Goal: Find specific page/section: Find specific page/section

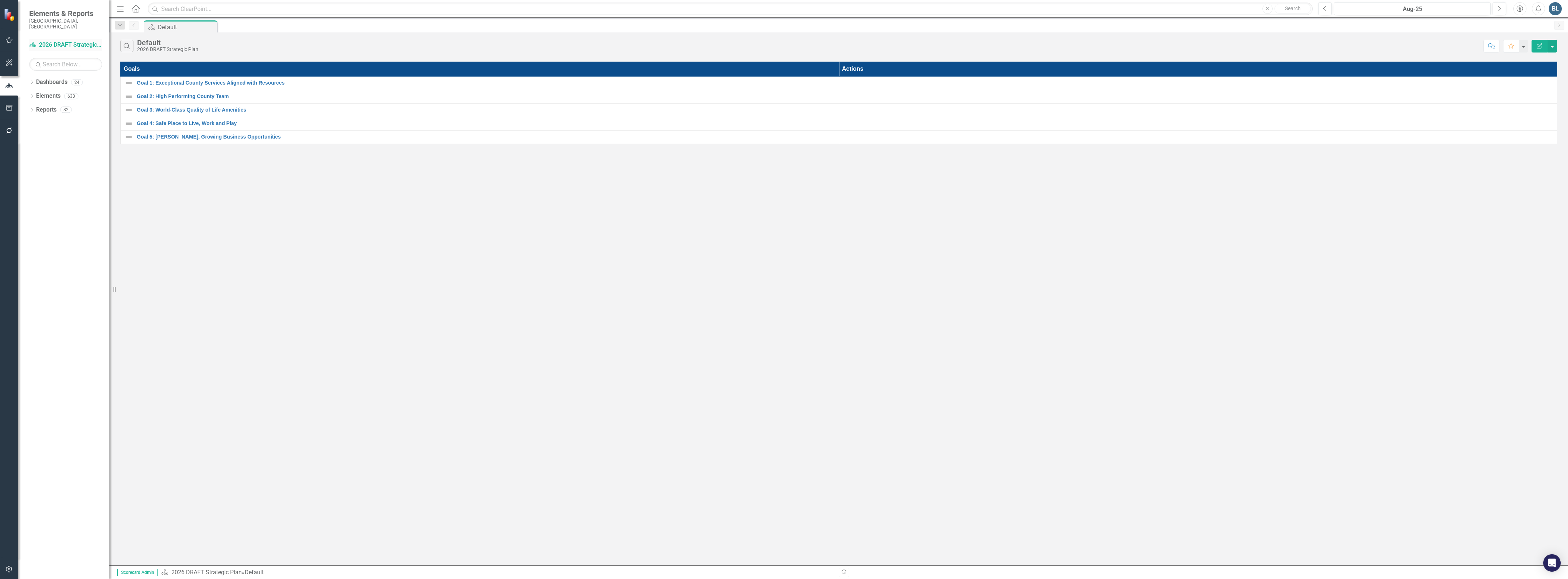
click at [52, 41] on link "Dashboard 2026 DRAFT Strategic Plan" at bounding box center [66, 45] width 73 height 9
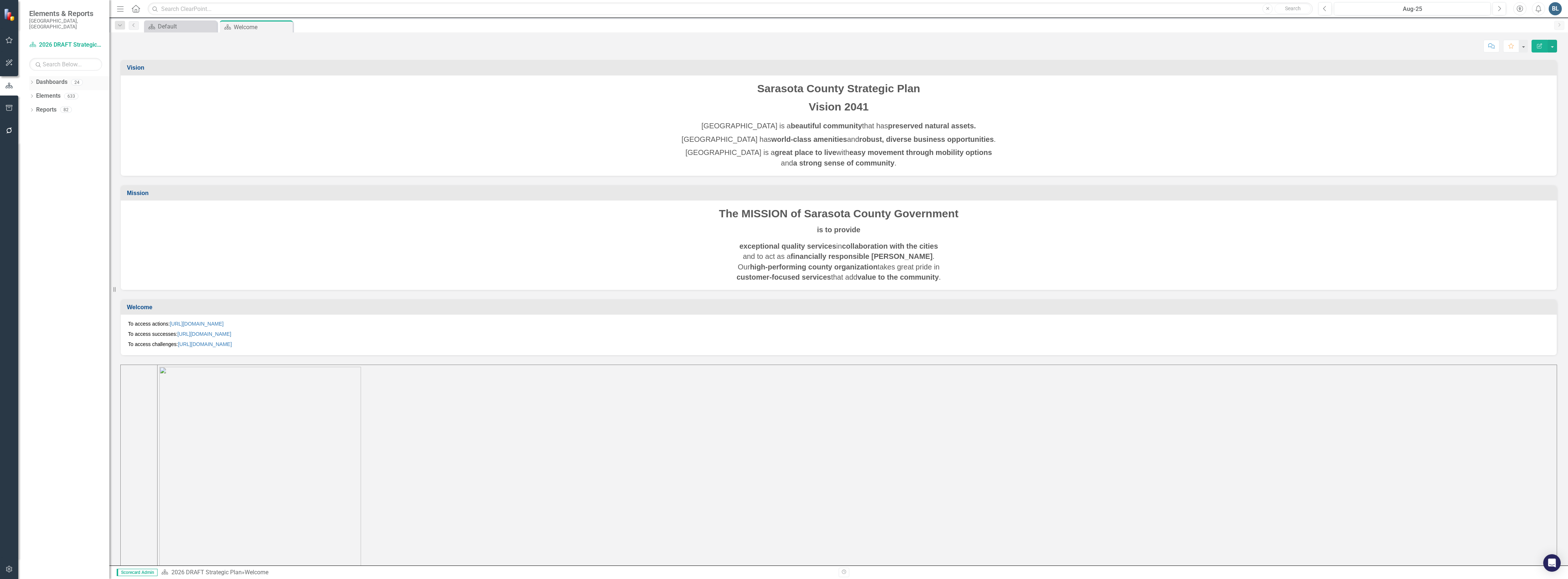
click at [33, 80] on div "Dropdown" at bounding box center [32, 83] width 5 height 6
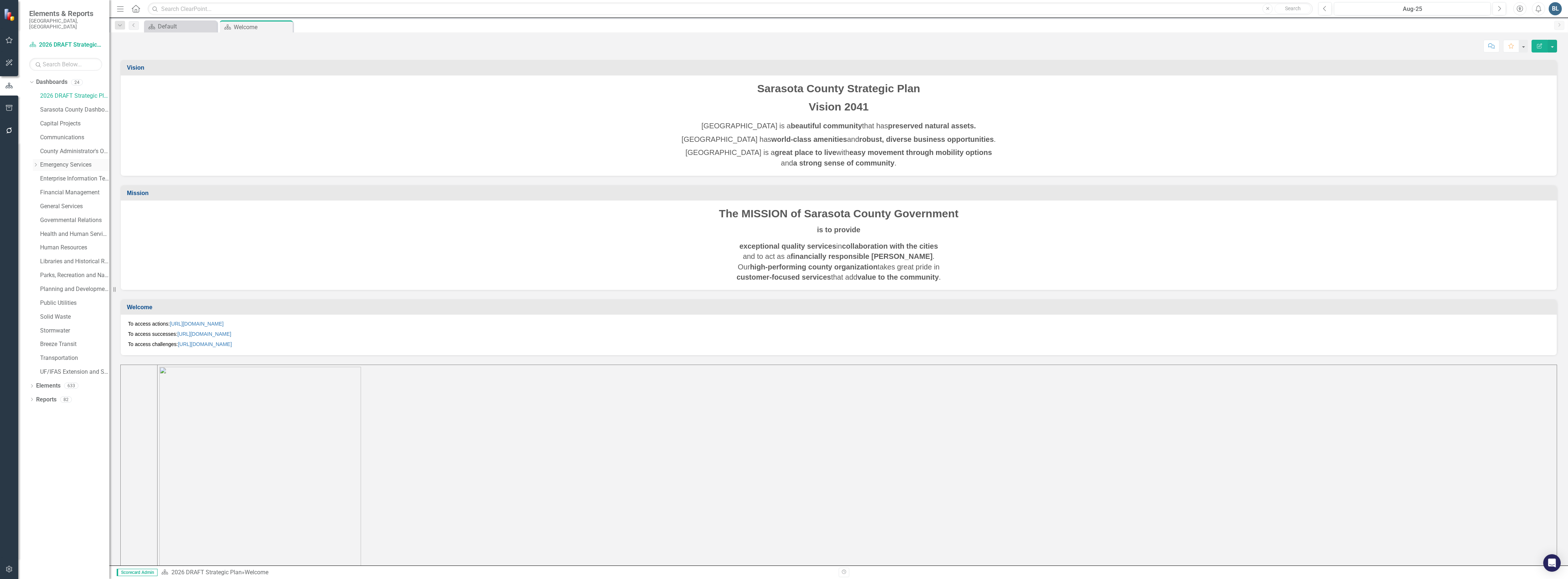
click at [56, 161] on link "Emergency Services" at bounding box center [75, 165] width 69 height 9
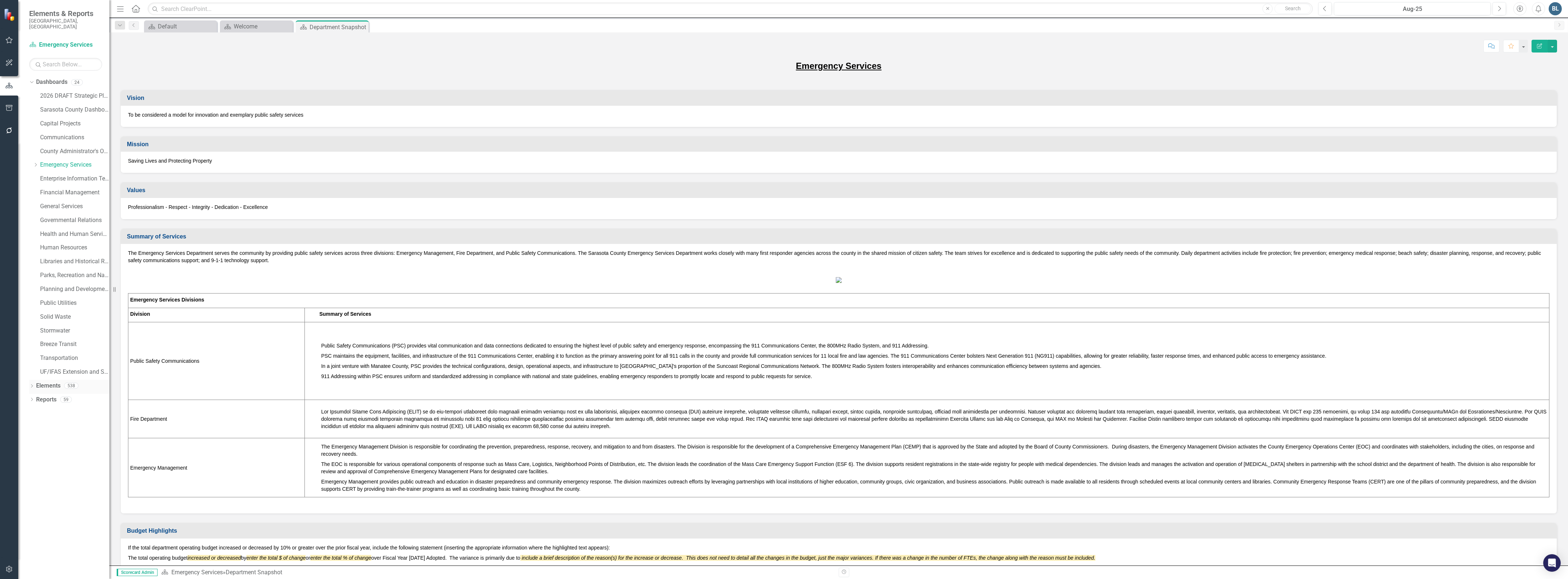
click at [48, 382] on link "Elements" at bounding box center [48, 386] width 24 height 9
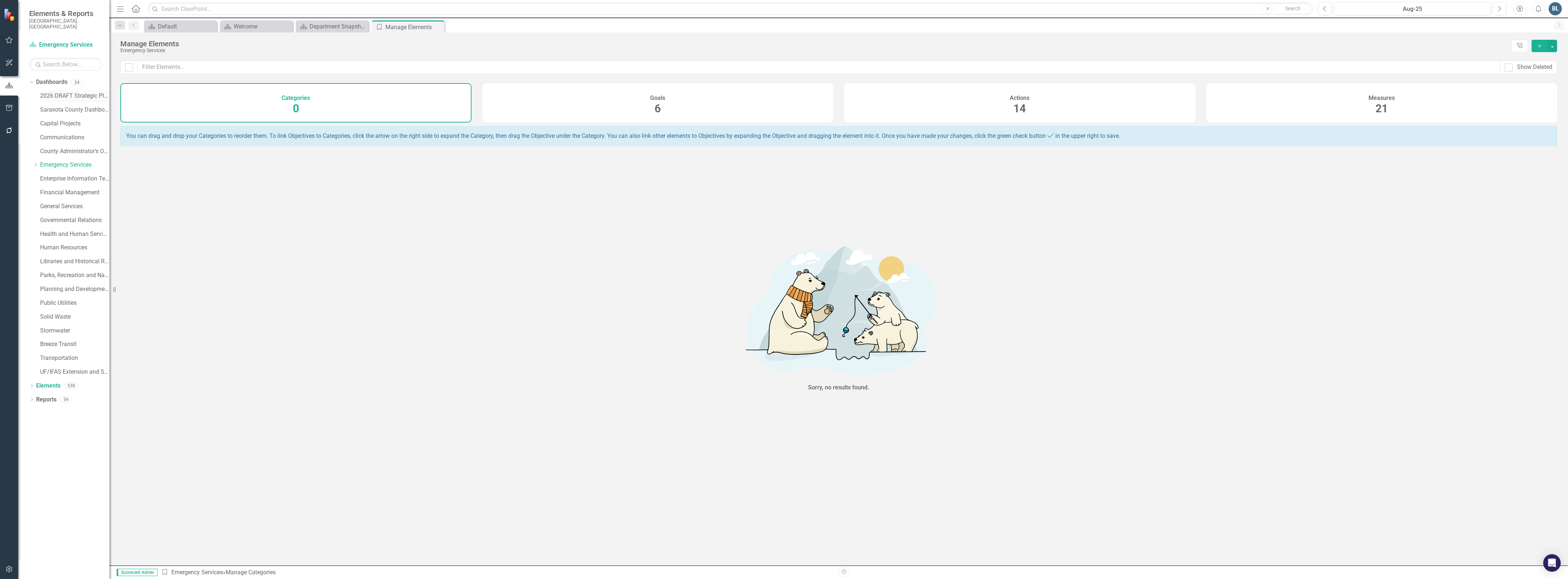
click at [80, 93] on link "2026 DRAFT Strategic Plan" at bounding box center [75, 96] width 69 height 9
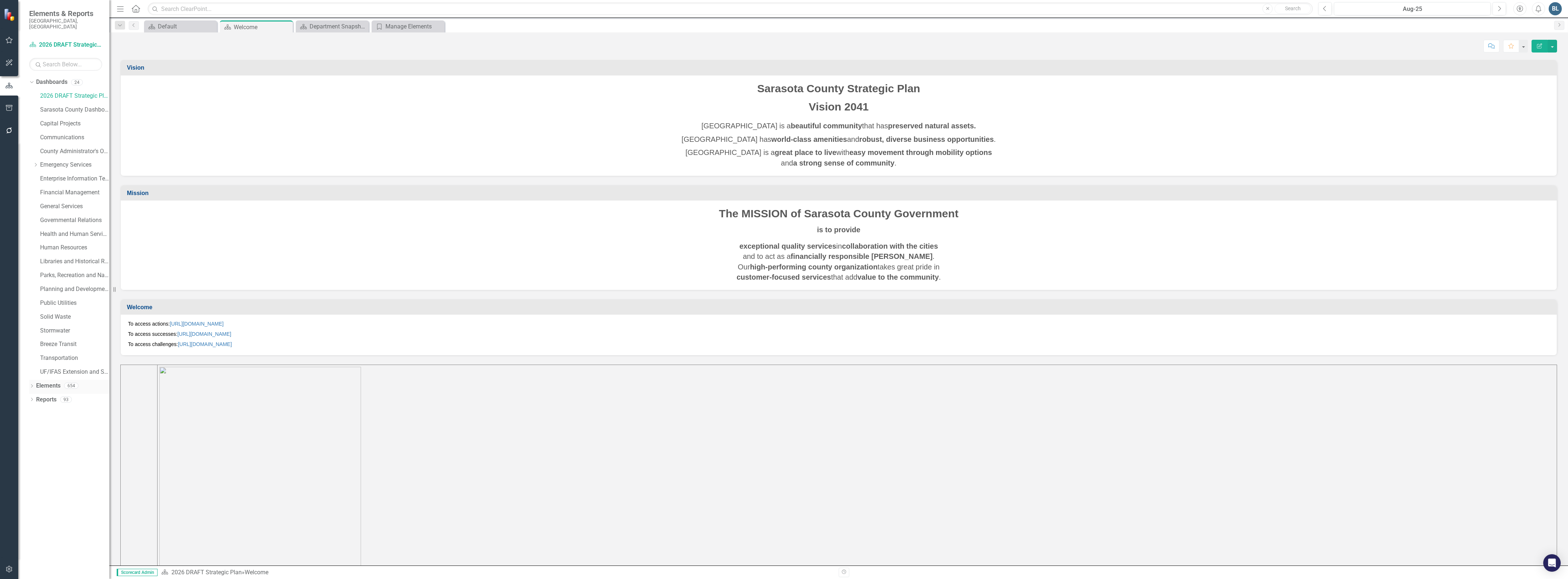
click at [51, 382] on link "Elements" at bounding box center [48, 386] width 24 height 9
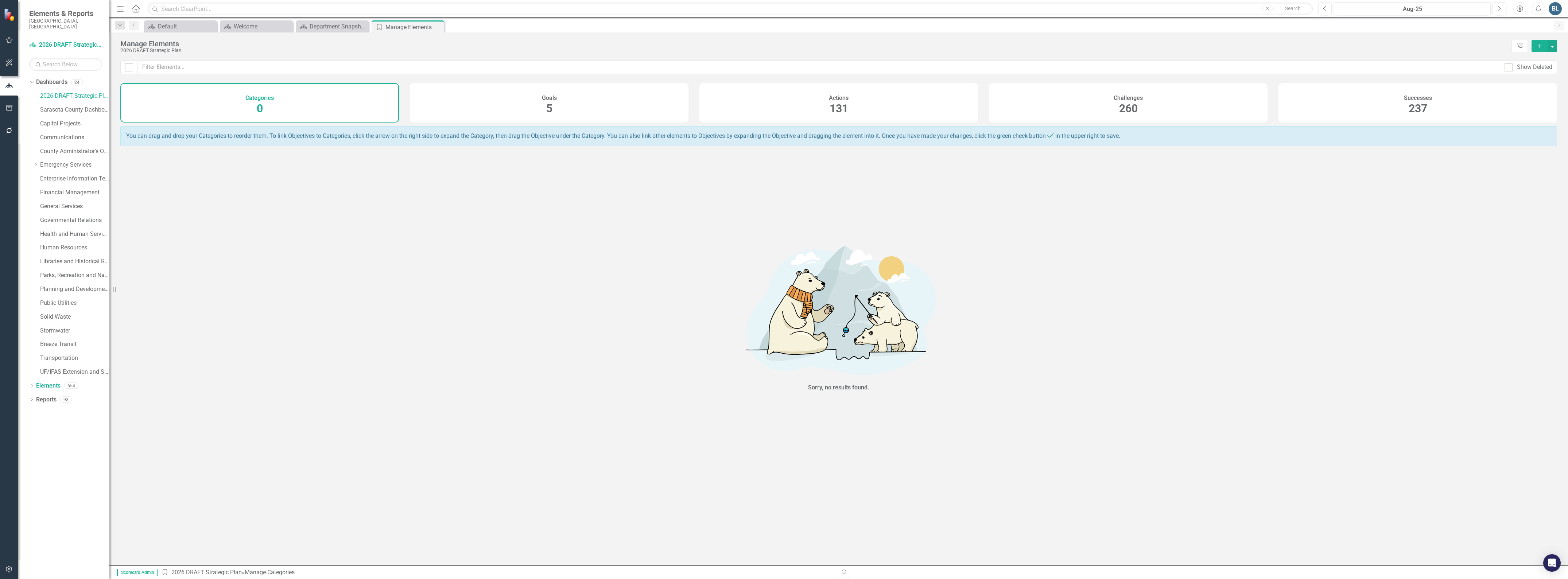
click at [1416, 110] on span "237" at bounding box center [1418, 108] width 19 height 13
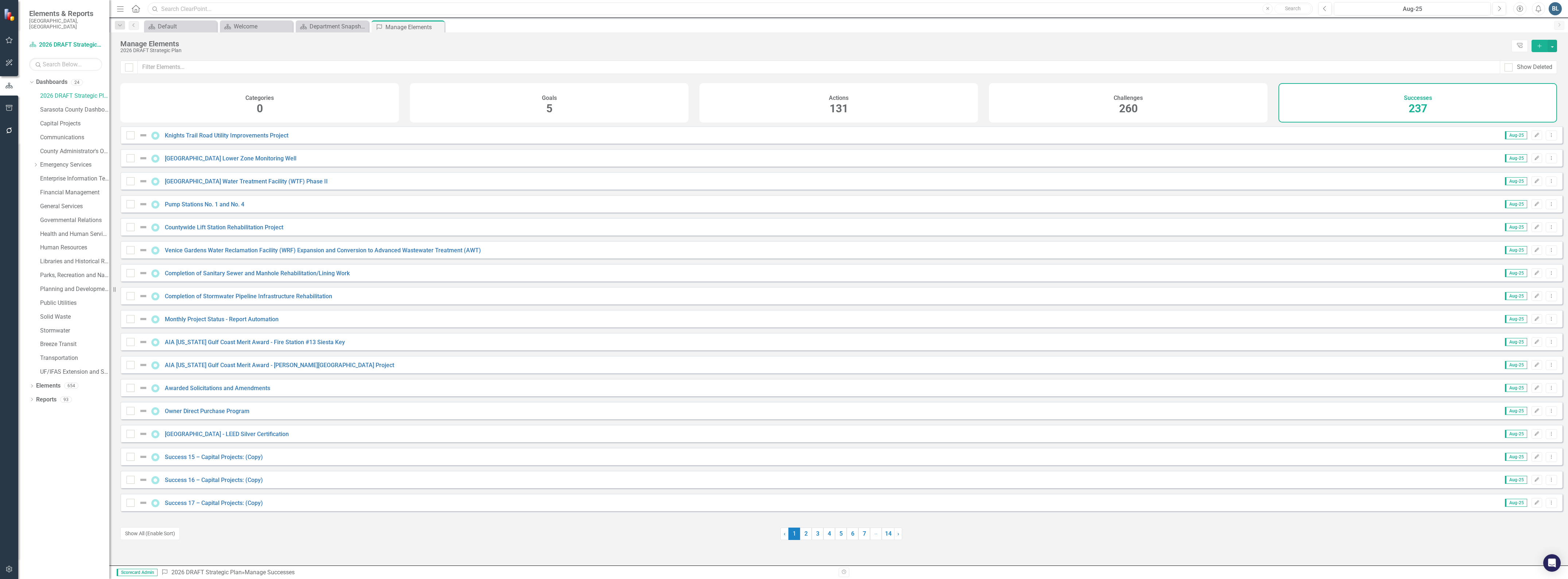
click at [330, 10] on input "text" at bounding box center [730, 9] width 1165 height 13
click at [192, 7] on input "nokomi" at bounding box center [730, 9] width 1165 height 13
drag, startPoint x: 192, startPoint y: 7, endPoint x: 153, endPoint y: 6, distance: 39.0
click at [153, 6] on div "Search nokomi Close Search" at bounding box center [729, 9] width 1165 height 13
type input "a"
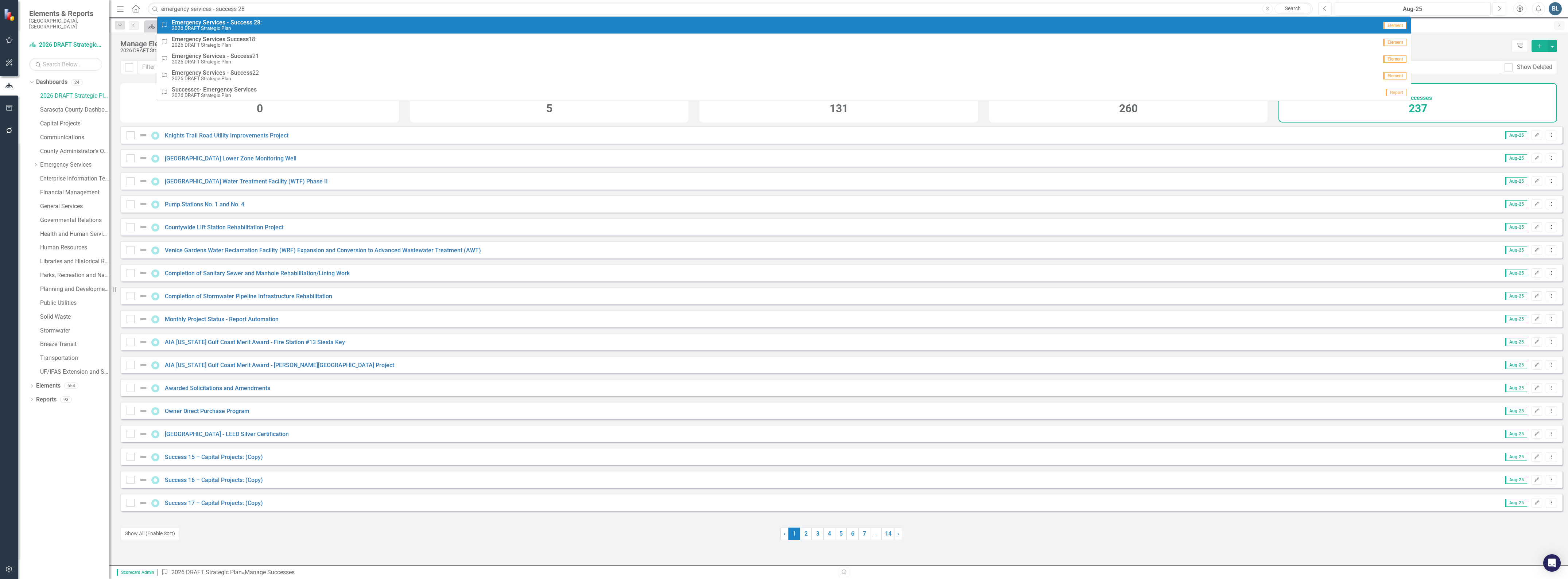
click at [178, 24] on strong "Emergency" at bounding box center [186, 22] width 30 height 7
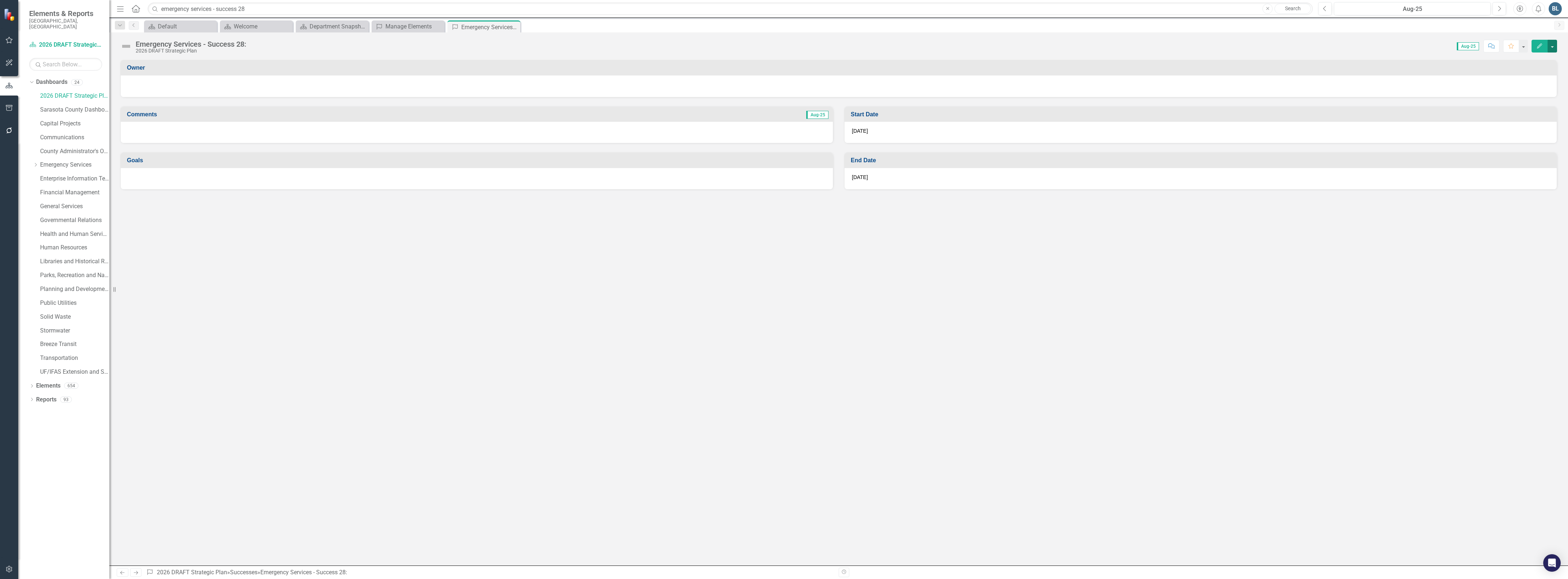
click at [1553, 47] on button "button" at bounding box center [1552, 46] width 10 height 13
click at [1530, 64] on link "Edit Edit Success" at bounding box center [1527, 60] width 59 height 13
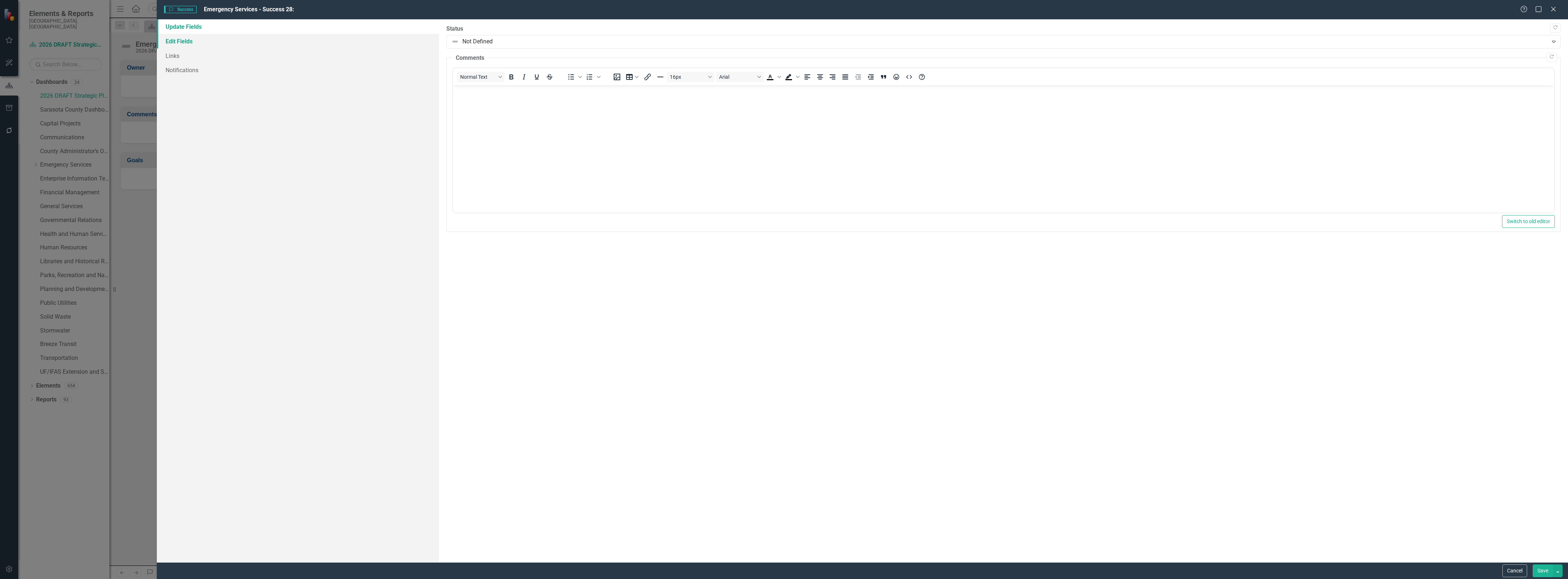
click at [194, 37] on link "Edit Fields" at bounding box center [298, 41] width 282 height 15
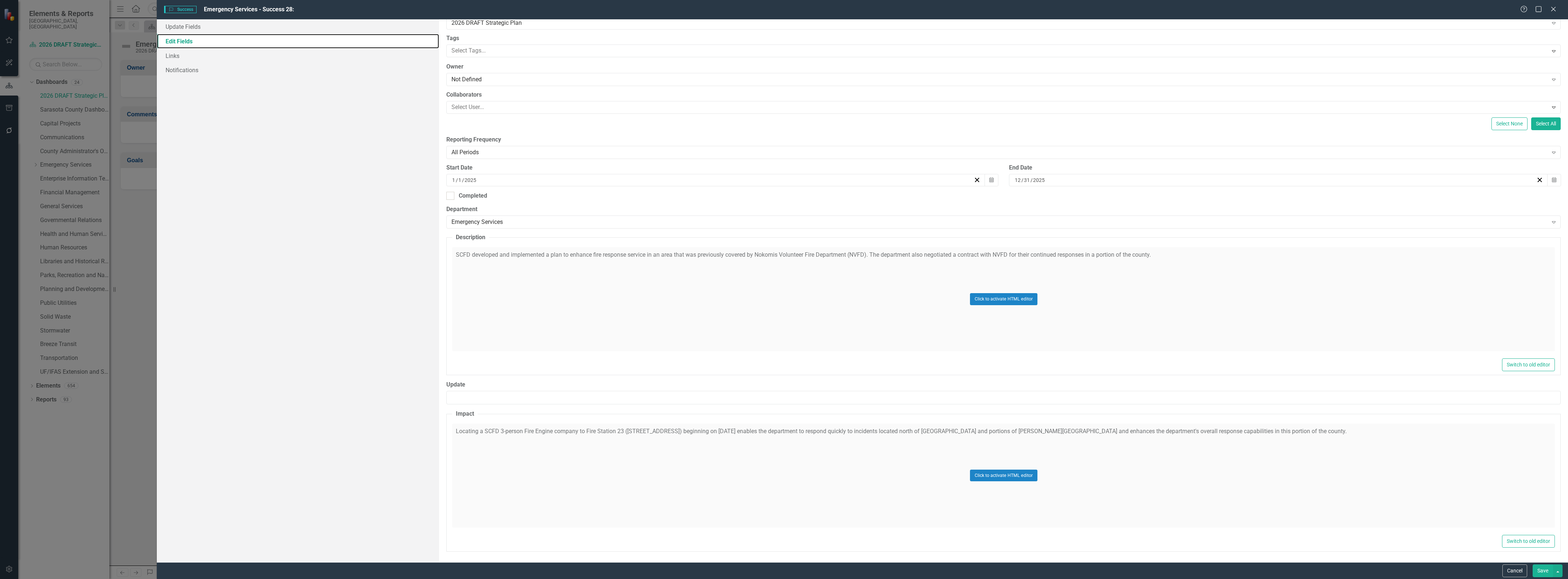
scroll to position [49, 0]
click at [1554, 9] on icon "Close" at bounding box center [1553, 9] width 9 height 7
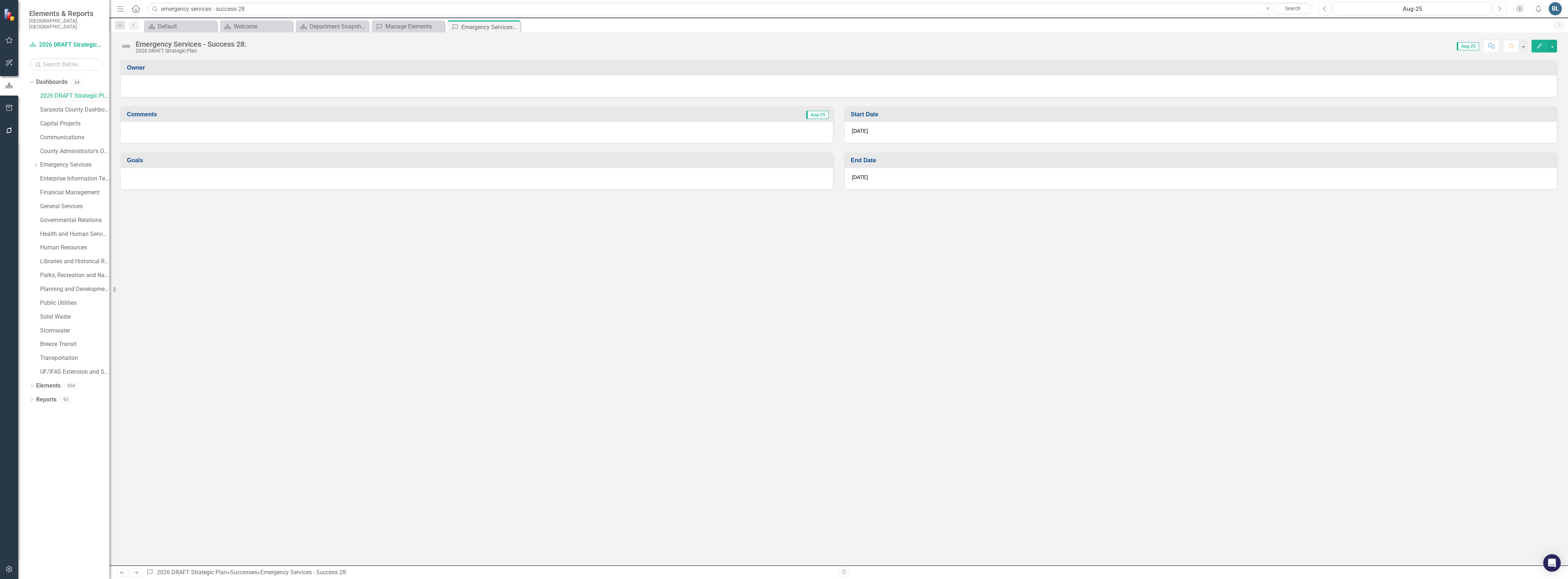
click at [74, 92] on link "2026 DRAFT Strategic Plan" at bounding box center [75, 96] width 69 height 9
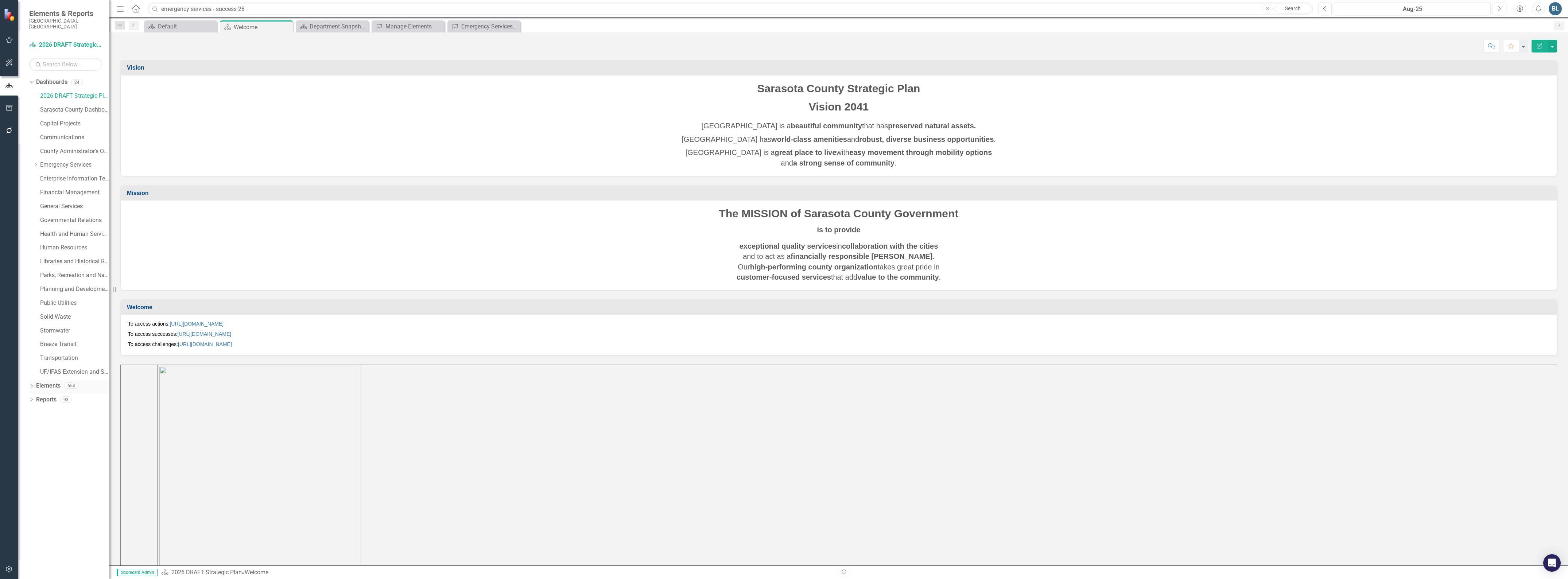
click at [41, 382] on link "Elements" at bounding box center [48, 386] width 24 height 9
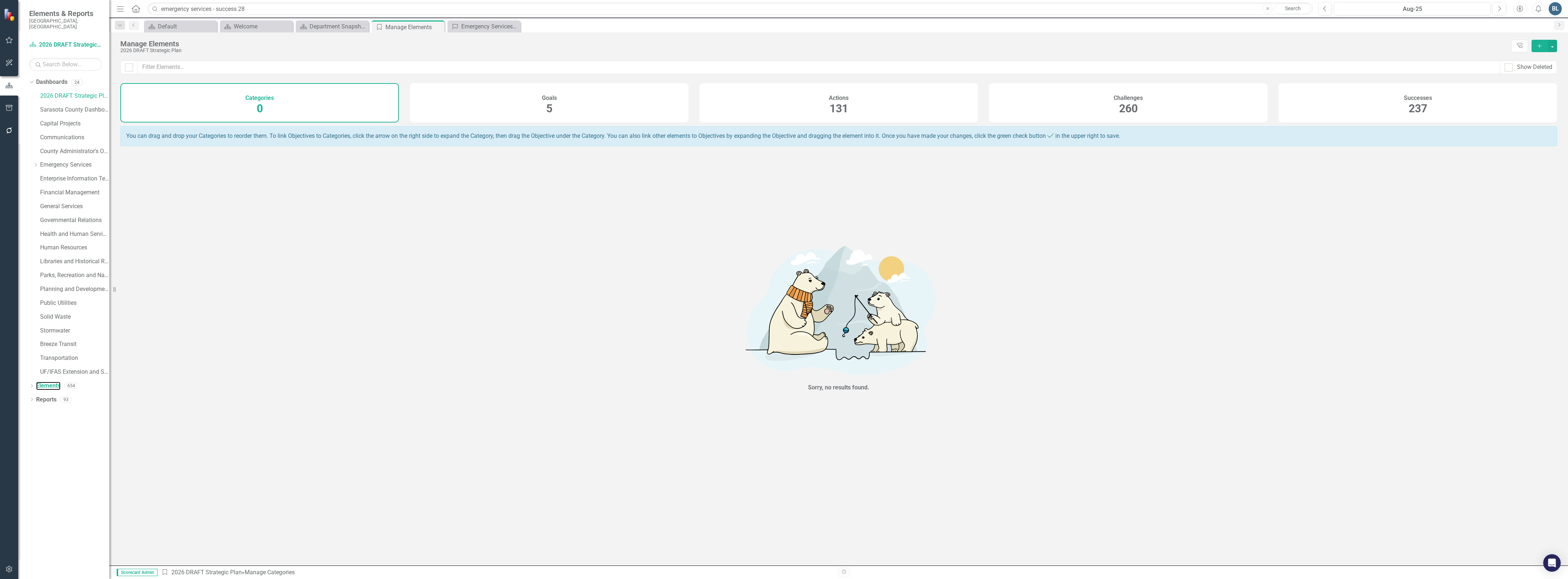
click at [1138, 93] on div "Challenges" at bounding box center [1129, 97] width 29 height 9
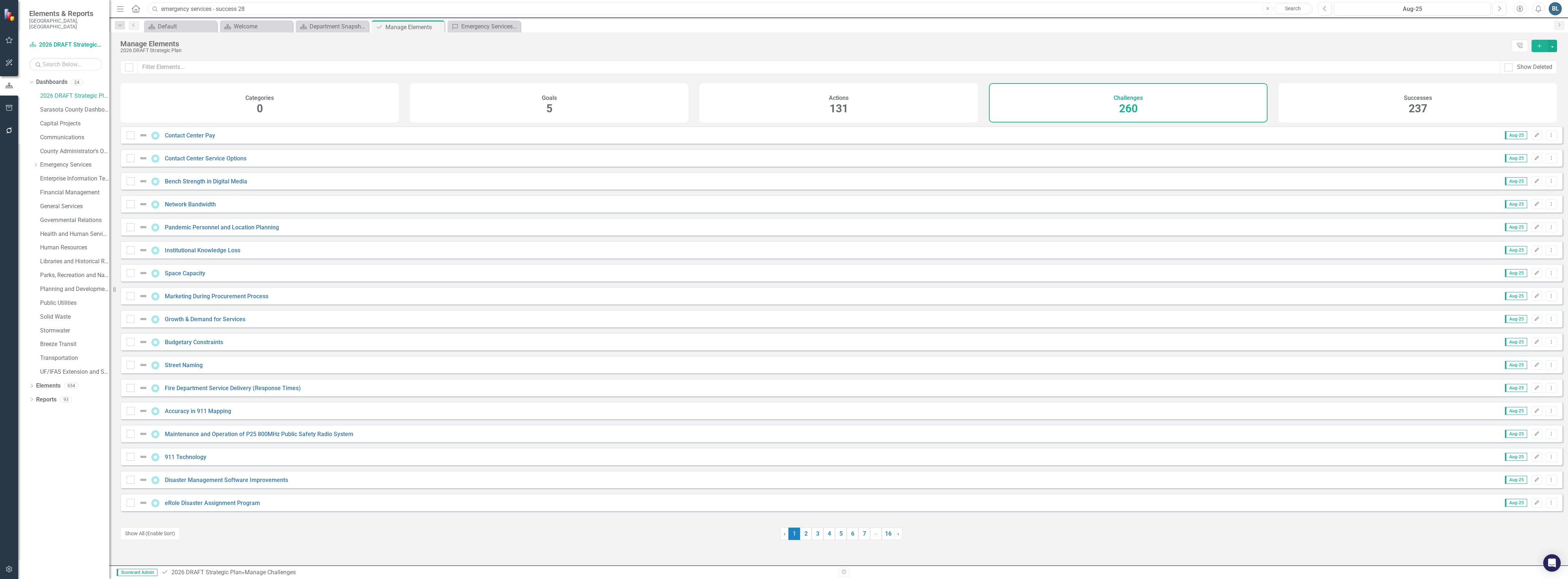
drag, startPoint x: 298, startPoint y: 10, endPoint x: 294, endPoint y: 8, distance: 4.5
click at [296, 9] on input "emergency services - success 28" at bounding box center [730, 9] width 1165 height 13
type input "e"
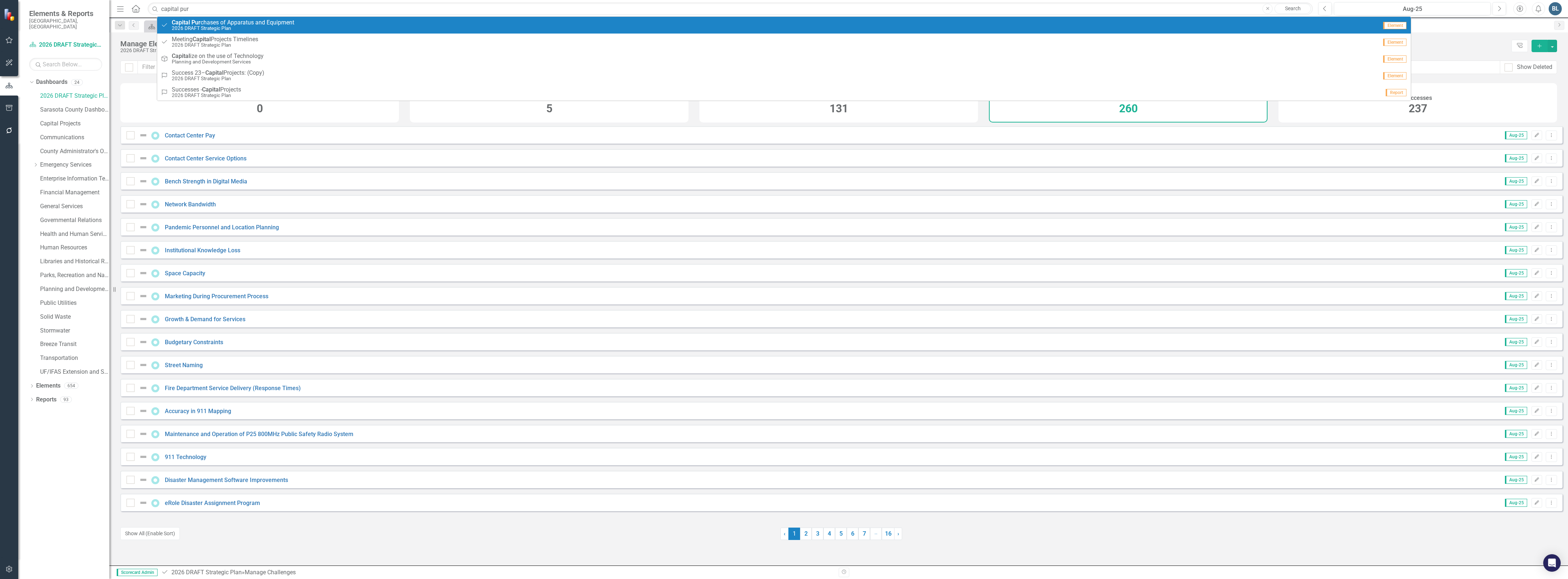
click at [235, 28] on small "2026 DRAFT Strategic Plan" at bounding box center [233, 28] width 122 height 5
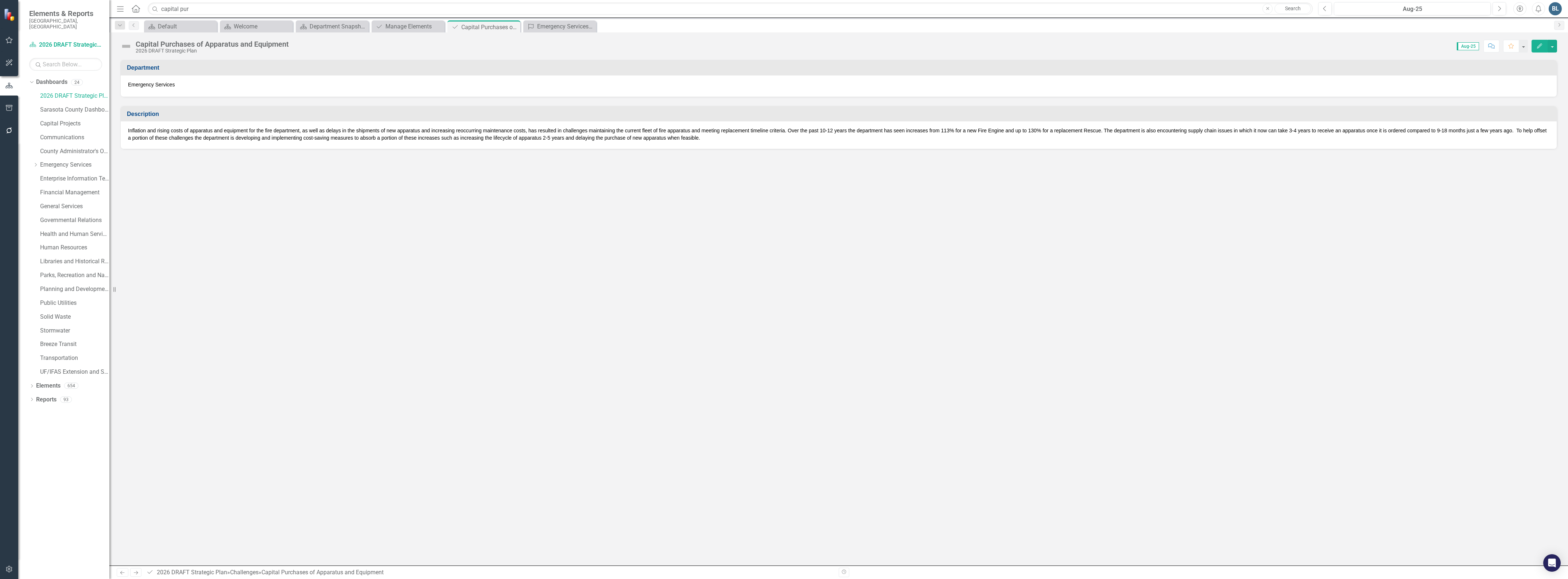
click at [692, 146] on div "Inflation and rising costs of apparatus and equipment for the fire department, …" at bounding box center [838, 135] width 1436 height 27
click at [695, 139] on p "Inflation and rising costs of apparatus and equipment for the fire department, …" at bounding box center [838, 134] width 1421 height 15
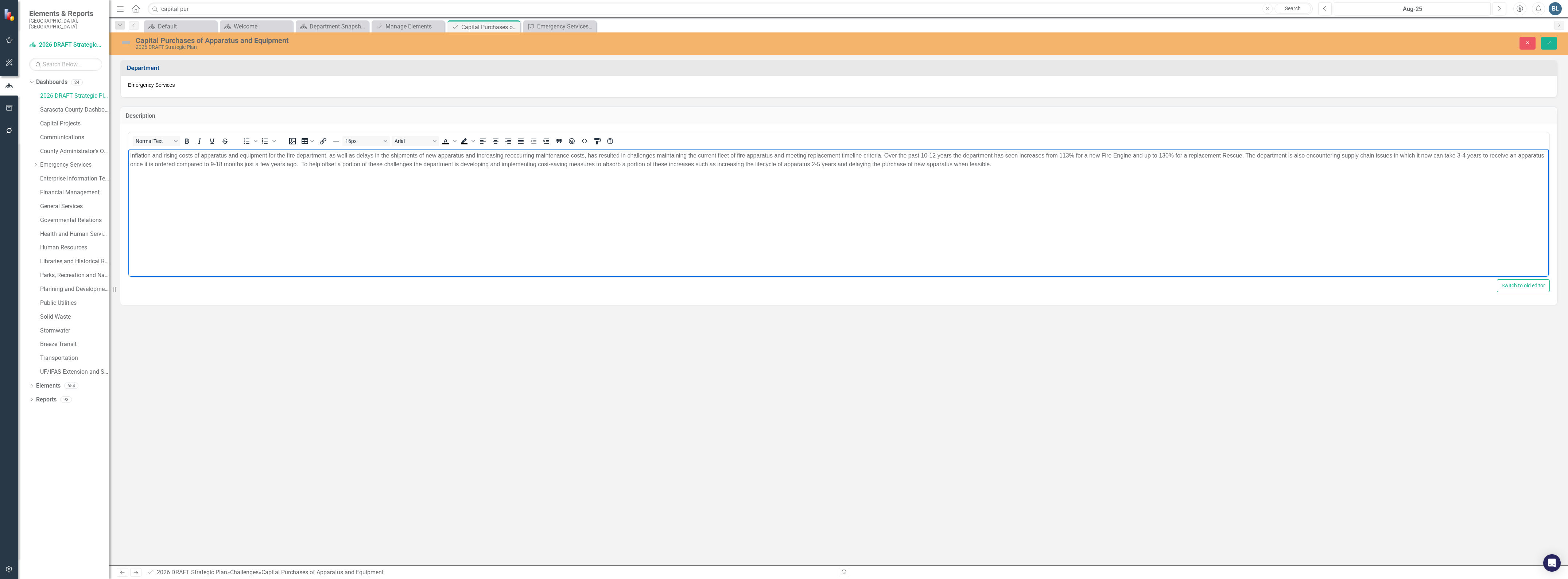
drag, startPoint x: 1004, startPoint y: 166, endPoint x: 127, endPoint y: 154, distance: 877.1
click at [128, 154] on html "Inflation and rising costs of apparatus and equipment for the fire department, …" at bounding box center [839, 204] width 1421 height 110
copy p "Inflation and rising costs of apparatus and equipment for the fire department, …"
click at [1525, 40] on icon "Close" at bounding box center [1527, 43] width 7 height 5
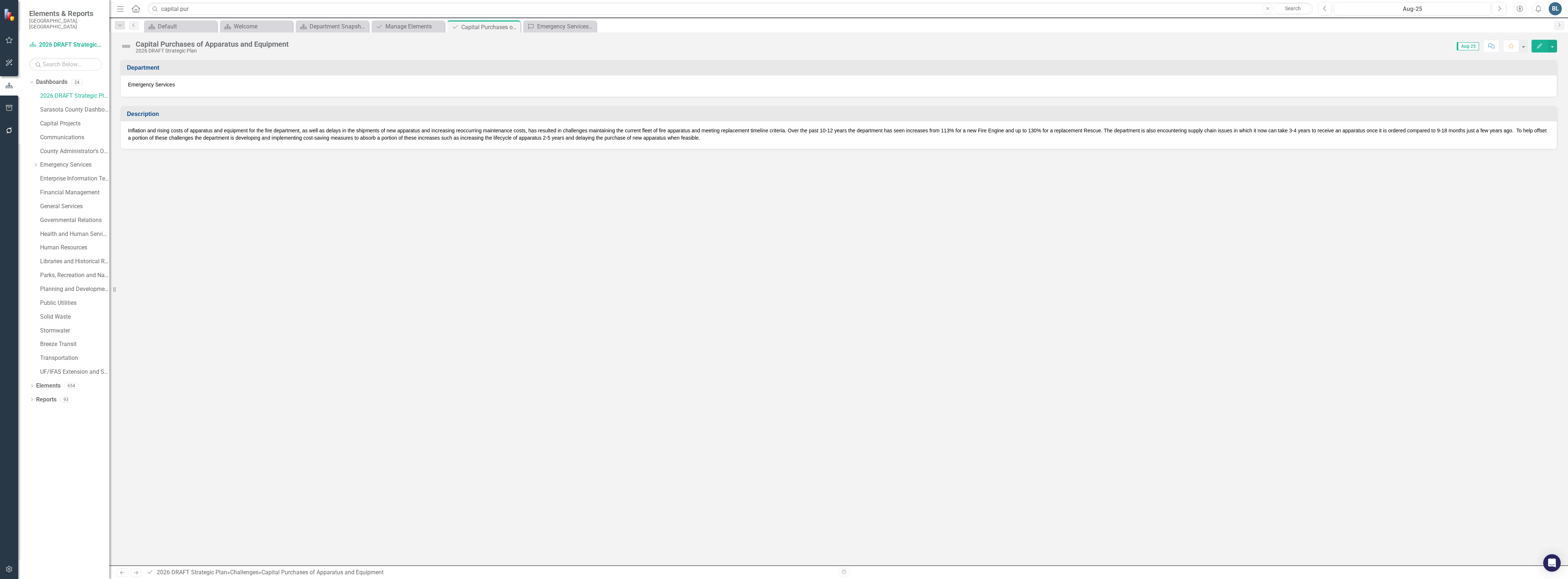
click at [131, 28] on link "Previous" at bounding box center [133, 26] width 10 height 9
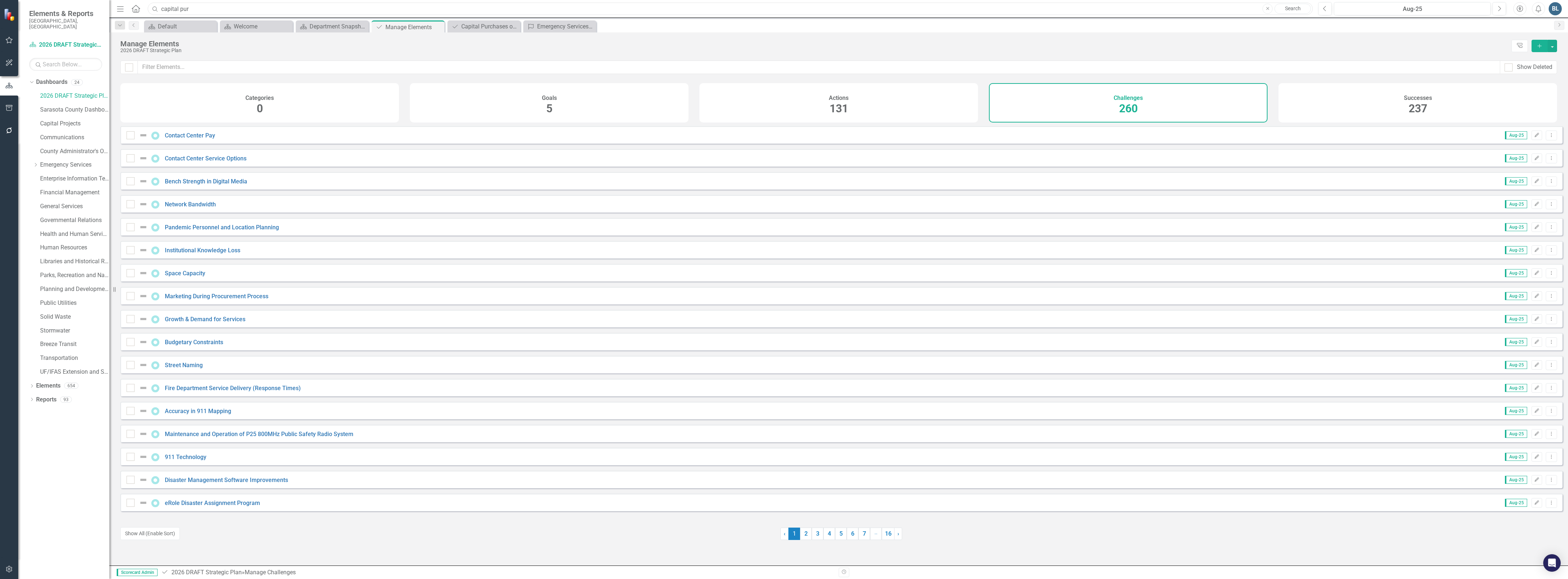
drag, startPoint x: 191, startPoint y: 13, endPoint x: 147, endPoint y: 12, distance: 44.0
click at [147, 12] on div "capital pur" at bounding box center [729, 9] width 1165 height 13
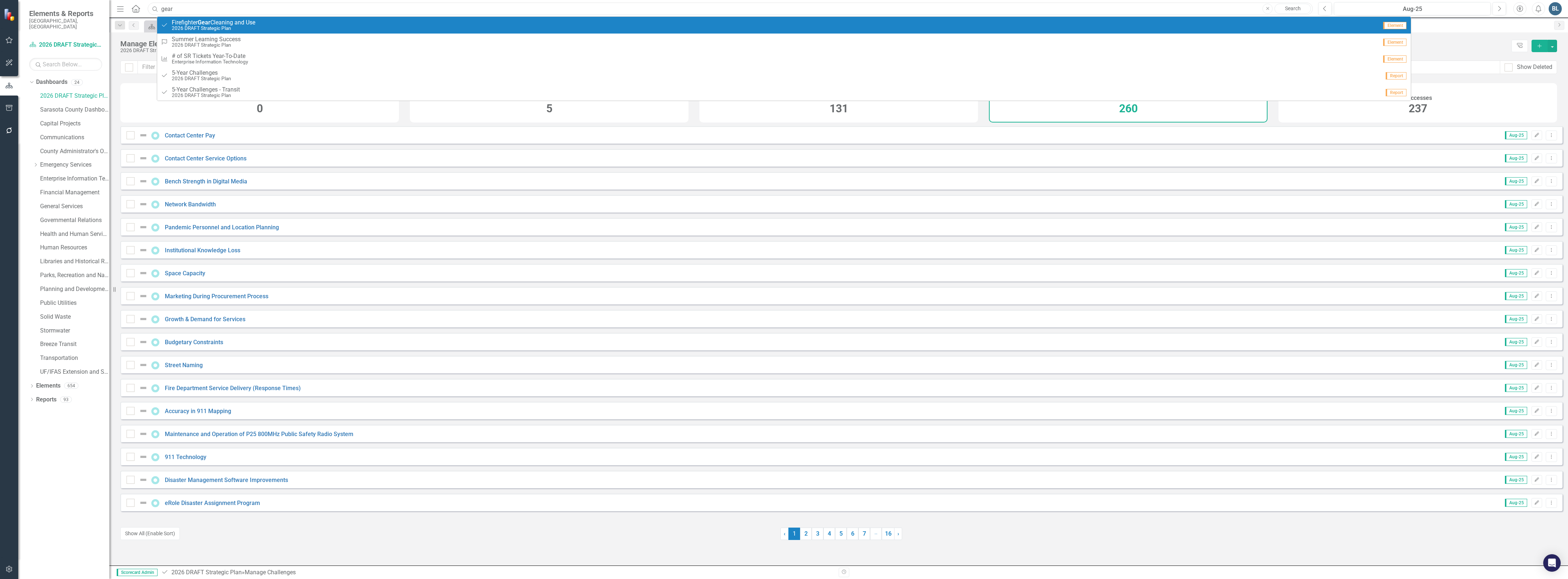
type input "gear"
click at [196, 19] on span "Firefighter Gear Cleaning and Use" at bounding box center [213, 23] width 83 height 7
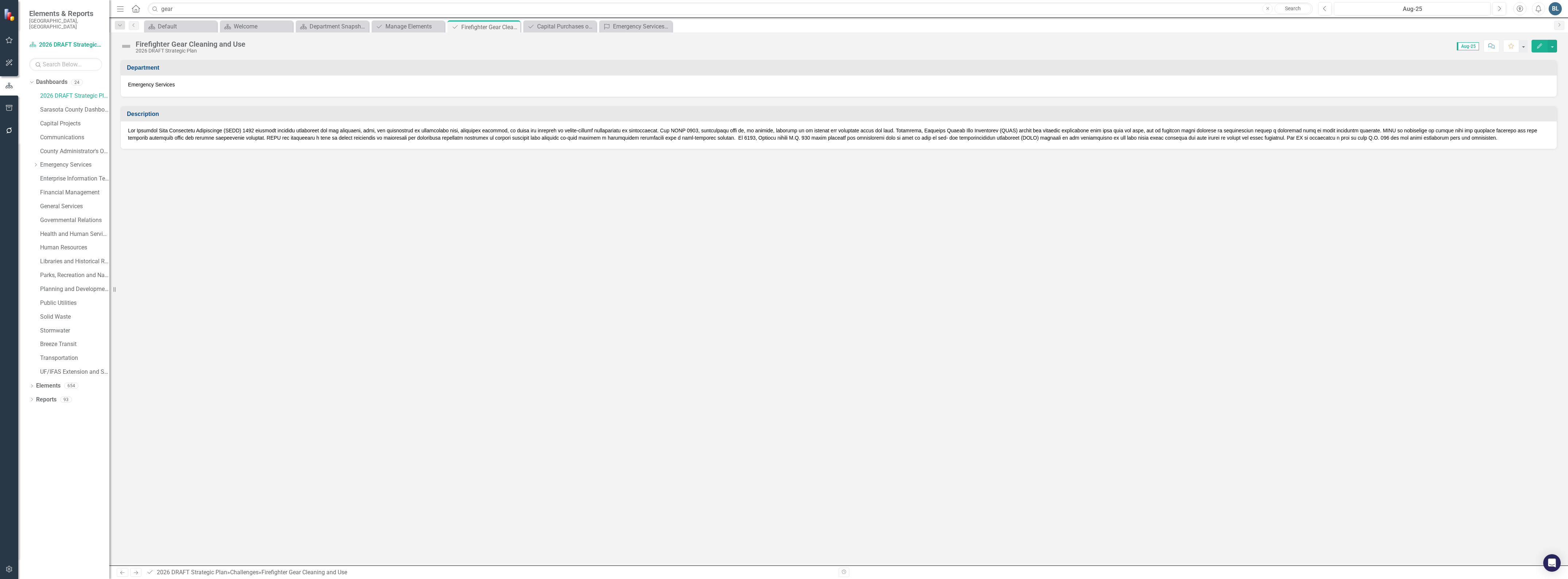
click at [1473, 141] on div at bounding box center [838, 135] width 1436 height 27
drag, startPoint x: 1450, startPoint y: 137, endPoint x: 1443, endPoint y: 137, distance: 7.0
click at [1445, 138] on p at bounding box center [838, 134] width 1421 height 15
click at [1443, 137] on p at bounding box center [838, 134] width 1421 height 15
click at [1437, 138] on p at bounding box center [838, 134] width 1421 height 15
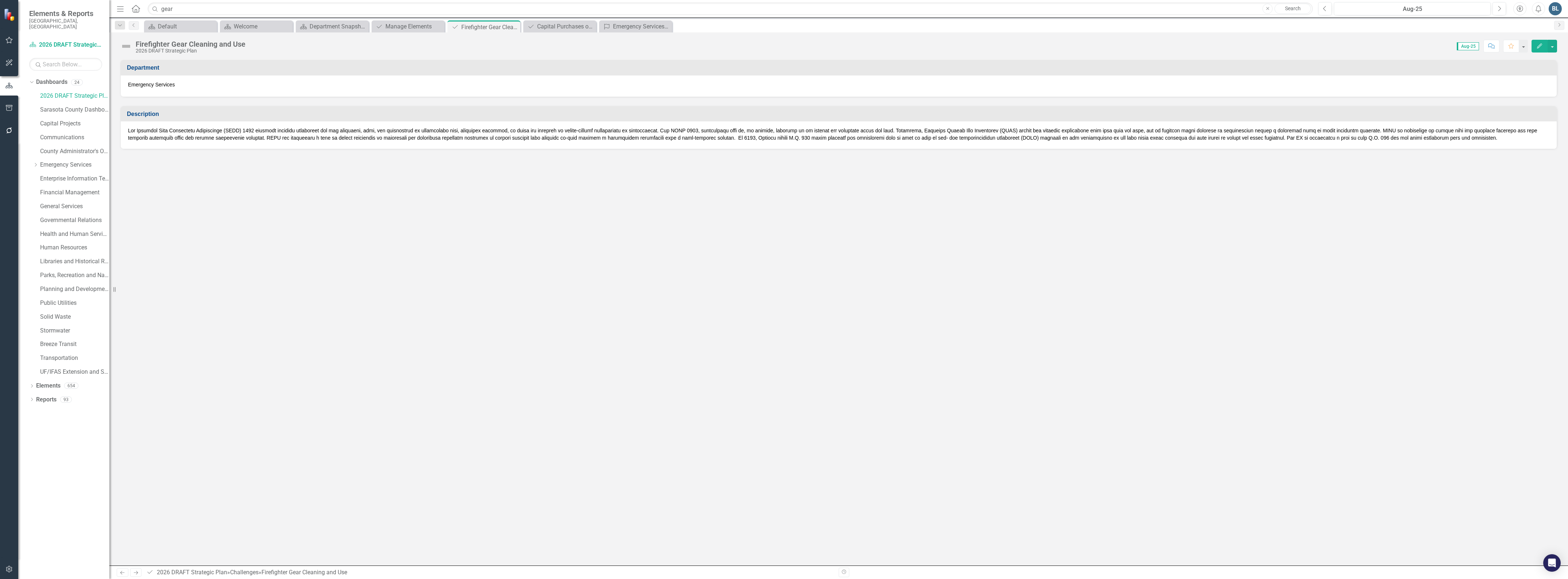
click at [1437, 138] on p at bounding box center [838, 134] width 1421 height 15
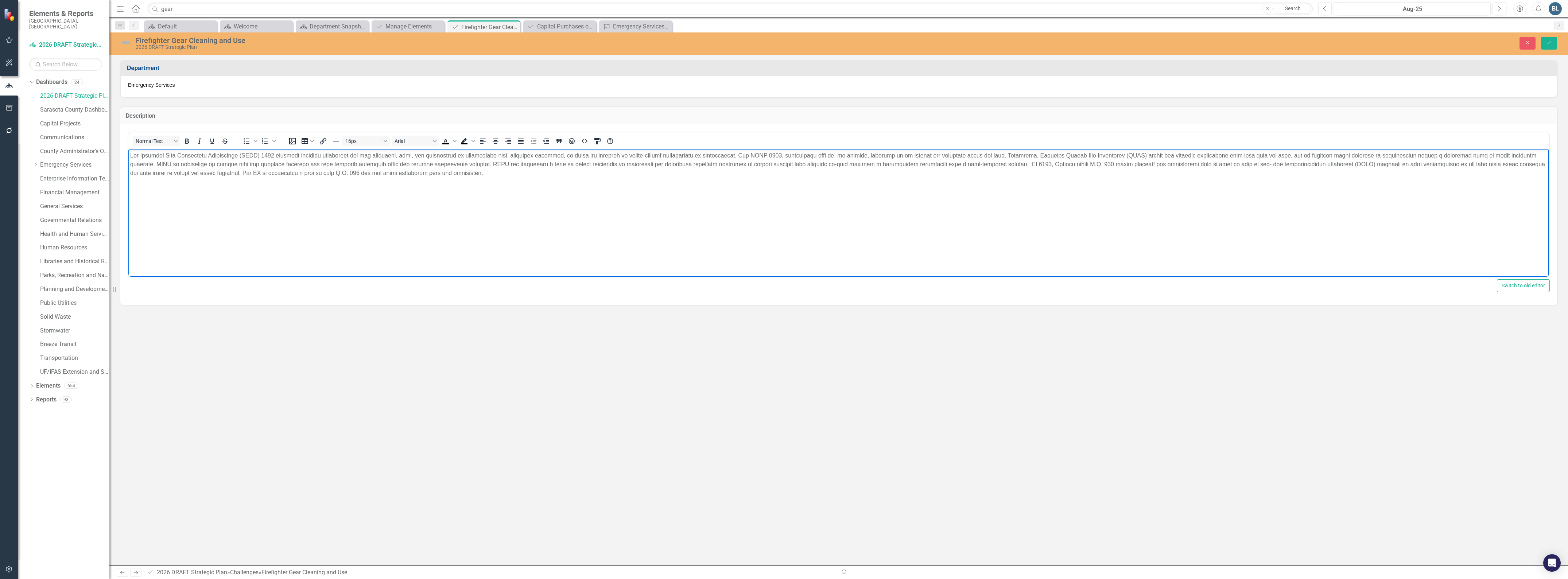
drag, startPoint x: 393, startPoint y: 173, endPoint x: 126, endPoint y: 149, distance: 268.1
click at [128, 149] on html at bounding box center [839, 204] width 1421 height 110
copy p "Lor Ipsumdol Sita Consectetu Adipiscinge (SEDD) 1152 eiusmodt incididu utlabore…"
click at [1530, 44] on icon "Close" at bounding box center [1527, 43] width 7 height 5
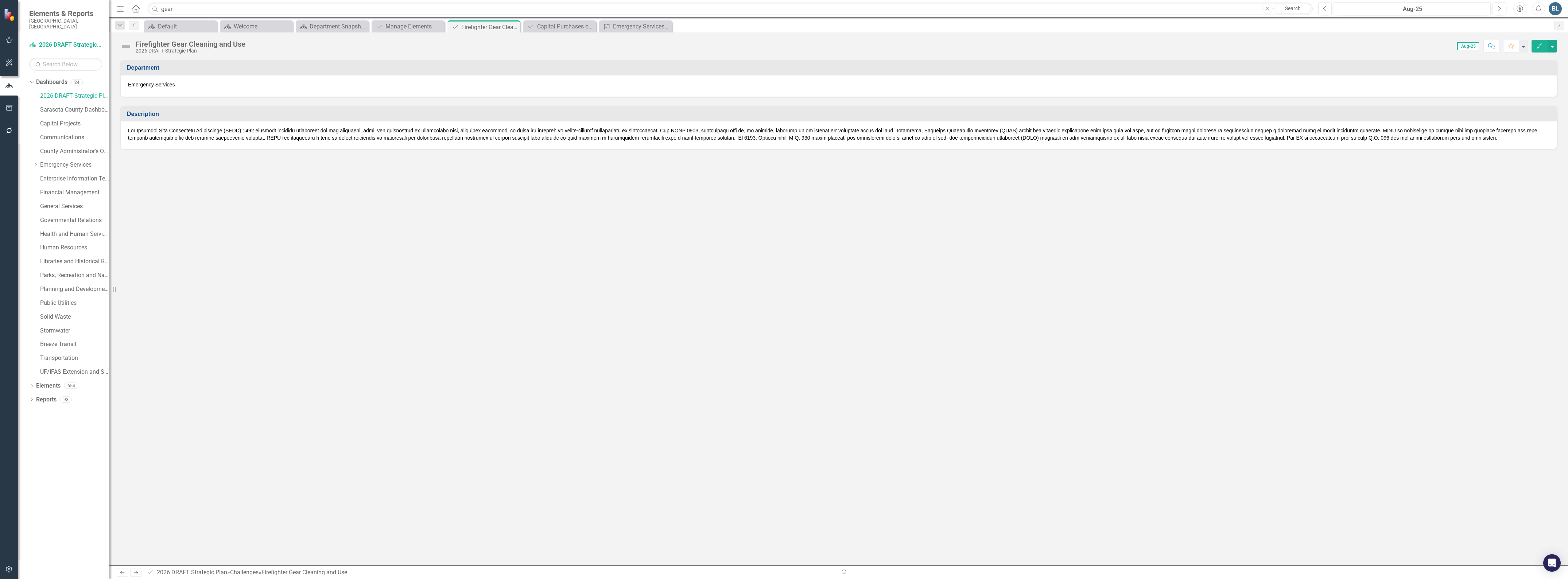
click at [135, 23] on link "Previous" at bounding box center [133, 26] width 10 height 9
